Goal: Find specific page/section: Find specific page/section

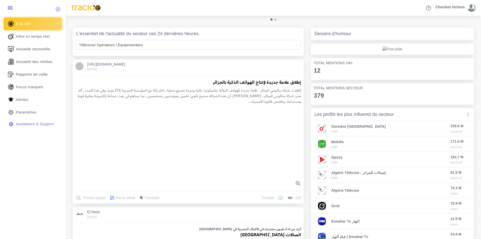
scroll to position [126, 0]
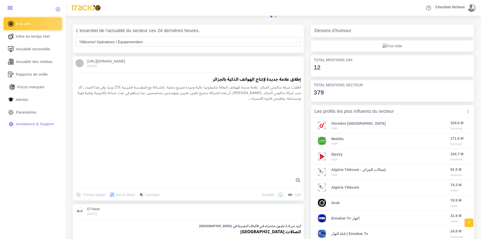
click at [41, 87] on span "Focus marques" at bounding box center [30, 87] width 27 height 6
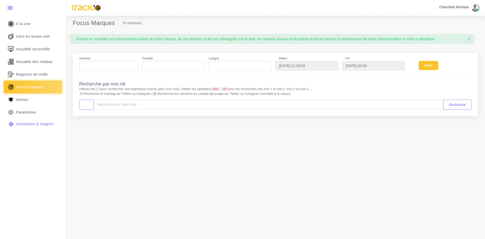
select select
type input "2025-07-19"
type input "2025-08-19"
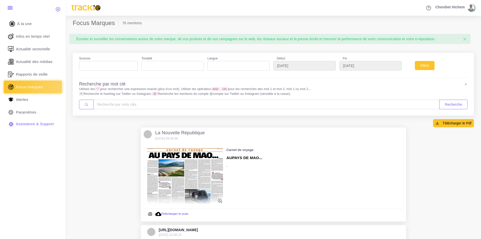
click at [26, 23] on span "À la une" at bounding box center [24, 24] width 15 height 6
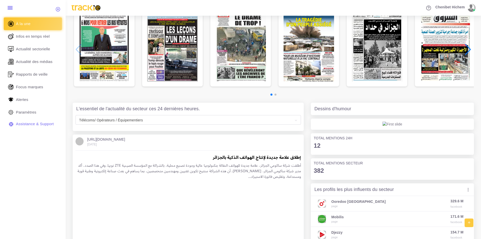
scroll to position [45, 0]
